Goal: Information Seeking & Learning: Learn about a topic

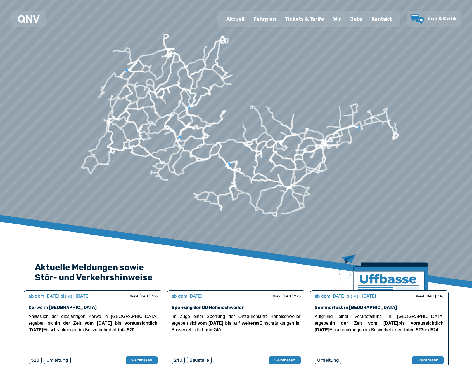
click at [260, 14] on div "Fahrplan" at bounding box center [265, 19] width 32 height 15
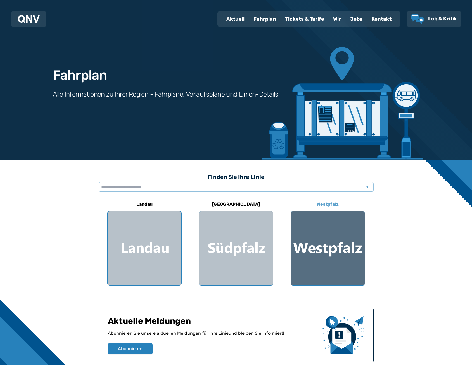
click at [341, 224] on div at bounding box center [328, 248] width 74 height 74
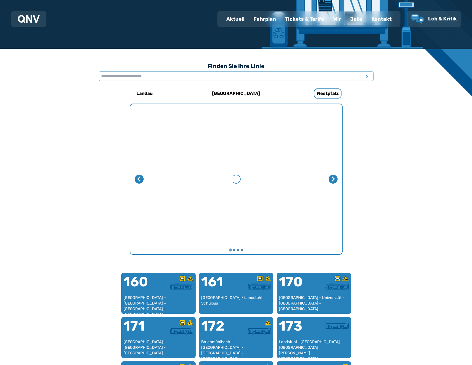
scroll to position [172, 0]
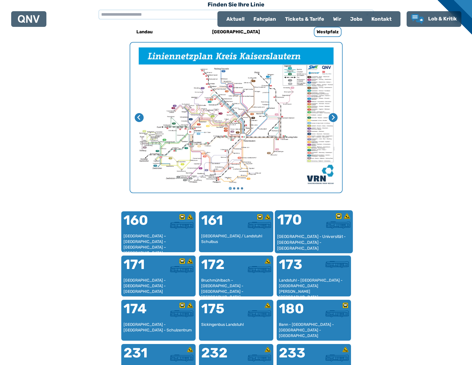
click at [321, 226] on div at bounding box center [332, 224] width 37 height 7
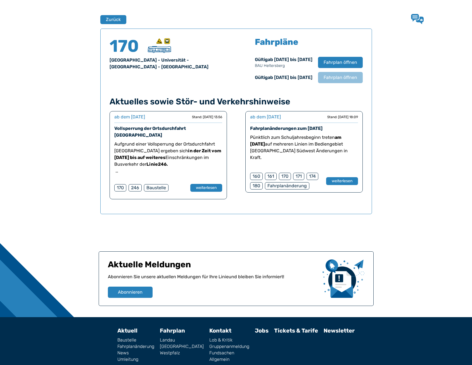
scroll to position [369, 0]
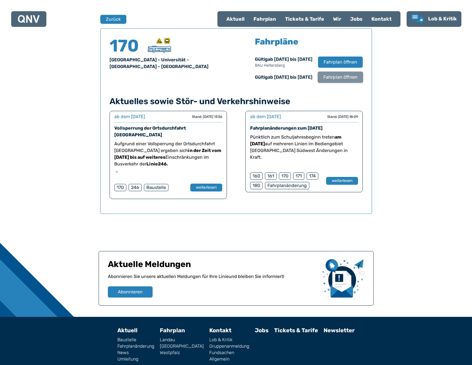
click at [343, 78] on span "Fahrplan öffnen" at bounding box center [340, 77] width 34 height 7
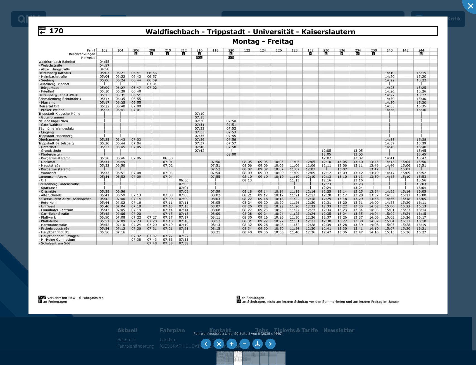
click at [203, 157] on img at bounding box center [239, 164] width 420 height 297
click at [105, 216] on img at bounding box center [239, 164] width 420 height 297
click at [127, 223] on img at bounding box center [239, 164] width 420 height 297
click at [79, 3] on div at bounding box center [238, 182] width 476 height 365
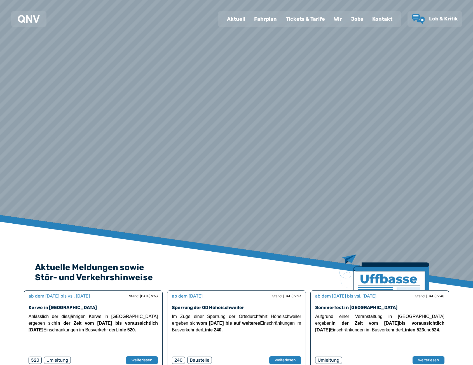
click at [272, 18] on div "Fahrplan" at bounding box center [265, 19] width 32 height 15
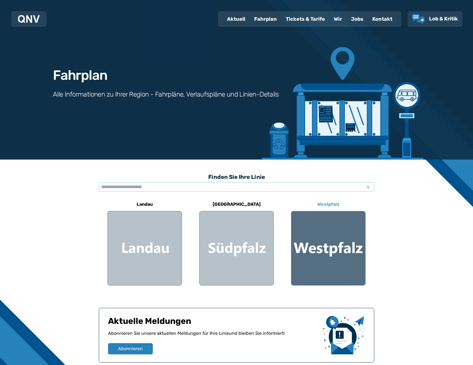
click at [314, 240] on div at bounding box center [328, 248] width 74 height 74
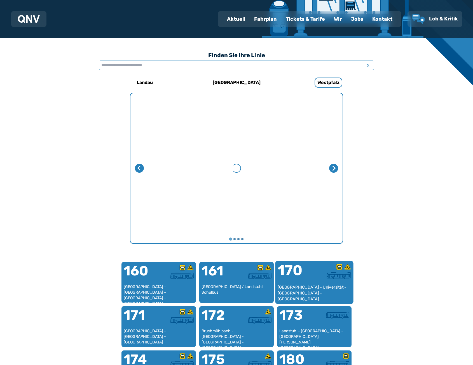
scroll to position [172, 0]
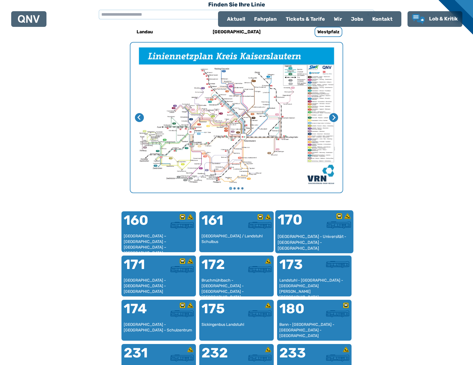
click at [292, 227] on div "170" at bounding box center [295, 223] width 37 height 21
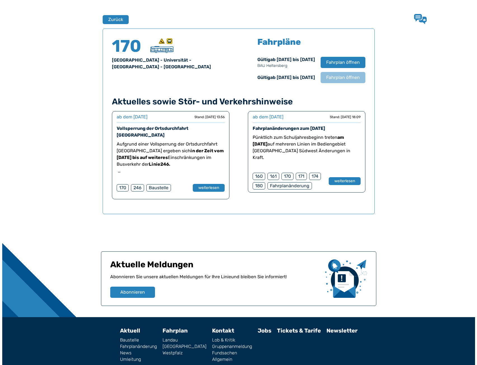
scroll to position [369, 0]
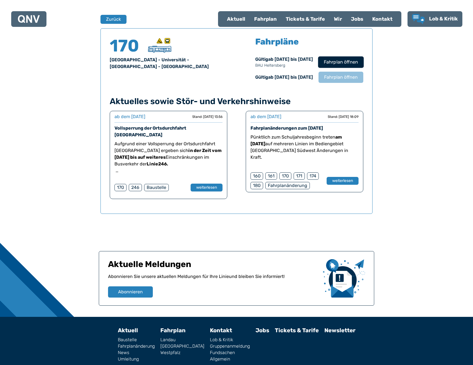
click at [335, 66] on button "Fahrplan öffnen" at bounding box center [341, 61] width 46 height 11
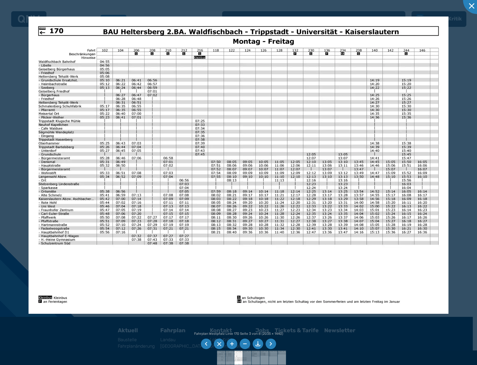
click at [150, 357] on div at bounding box center [238, 357] width 477 height 15
